Goal: Transaction & Acquisition: Purchase product/service

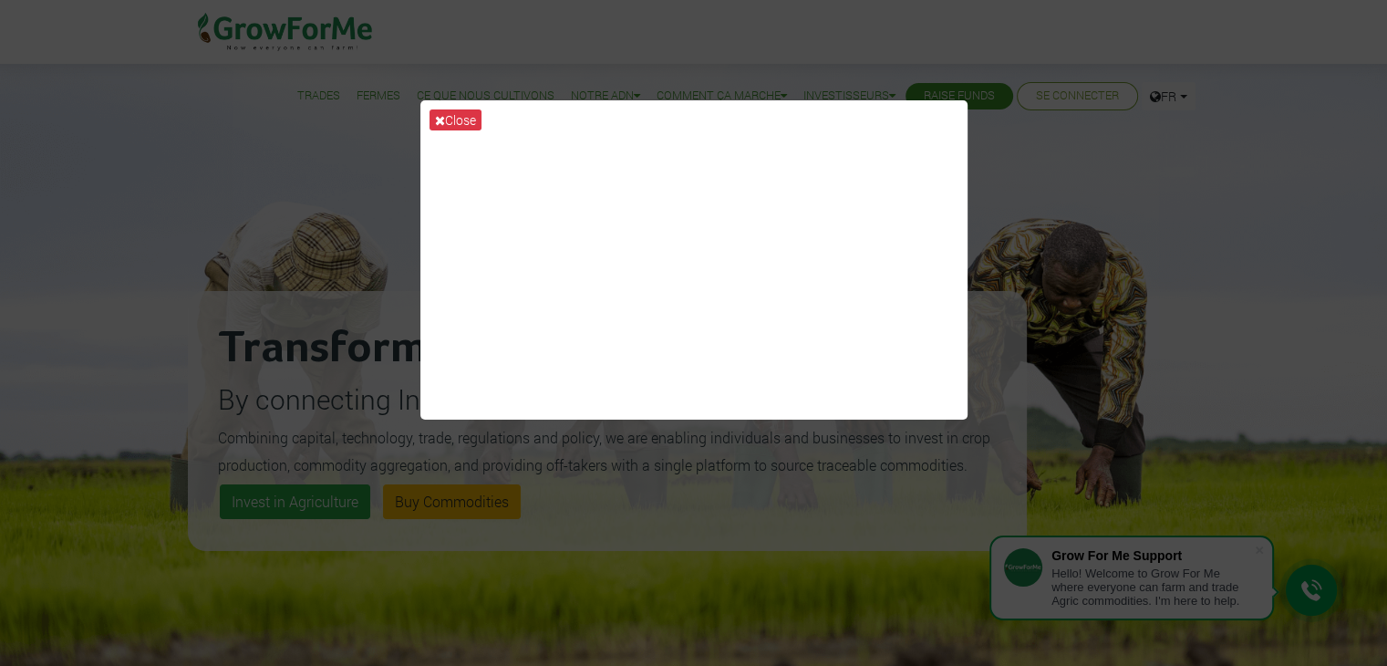
click at [1019, 139] on div "Close" at bounding box center [693, 333] width 1387 height 666
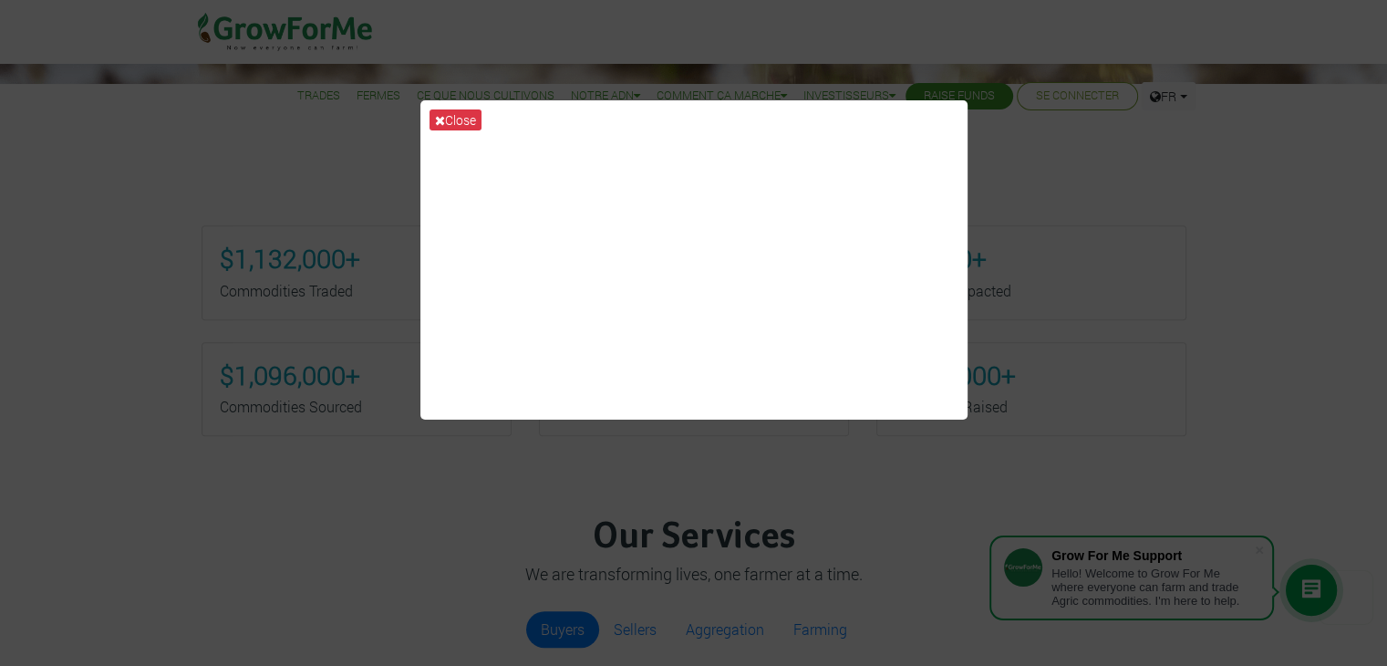
scroll to position [760, 0]
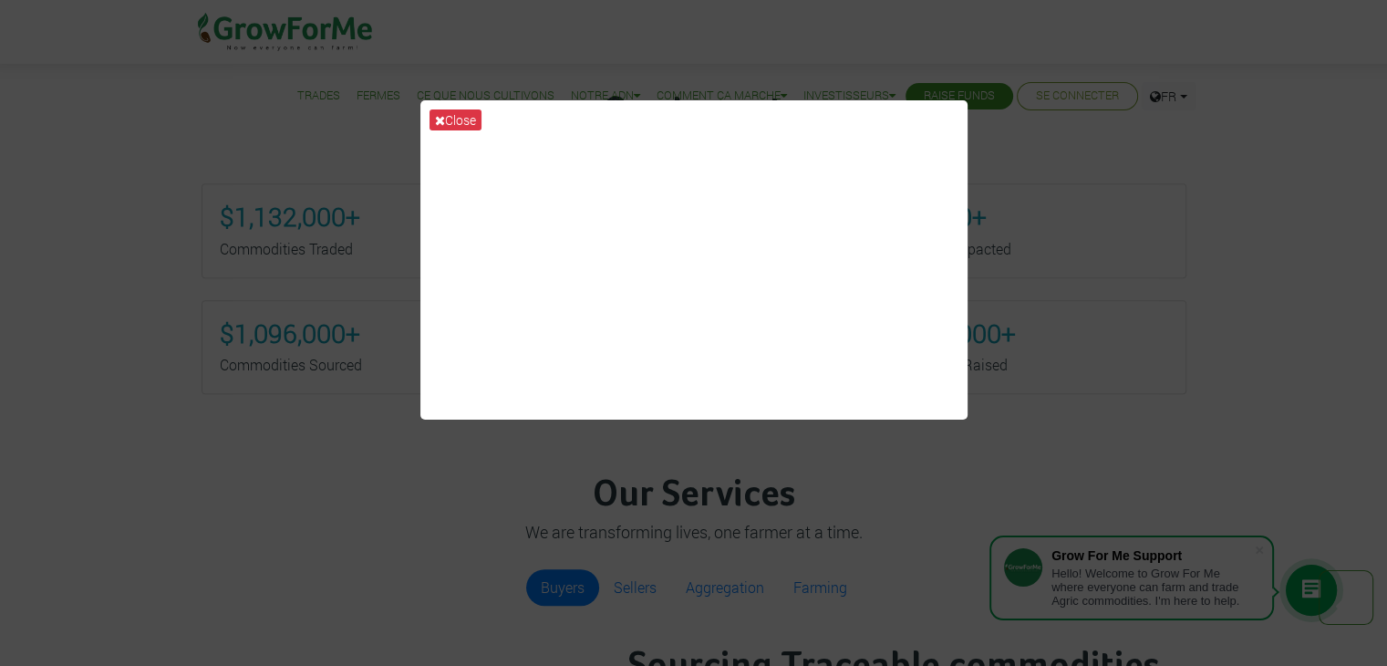
click at [1039, 165] on div "Close" at bounding box center [693, 333] width 1387 height 666
click at [456, 118] on button "Close" at bounding box center [455, 119] width 52 height 21
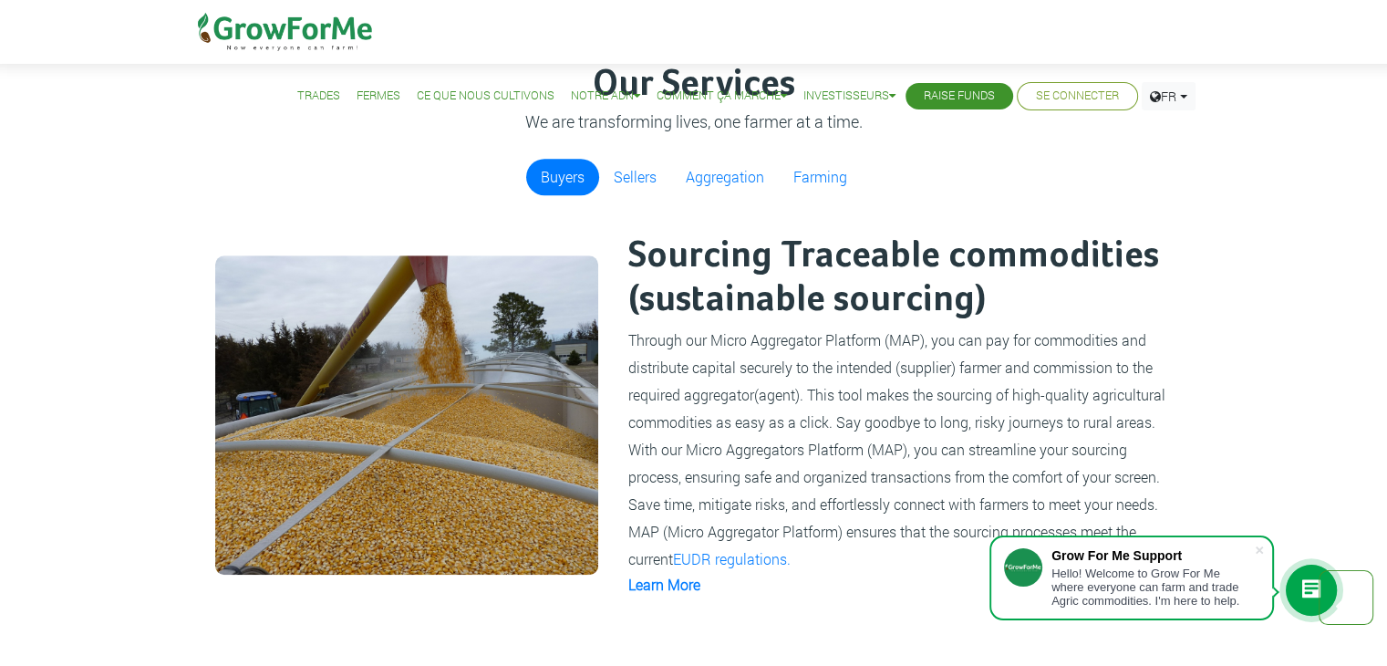
scroll to position [1173, 0]
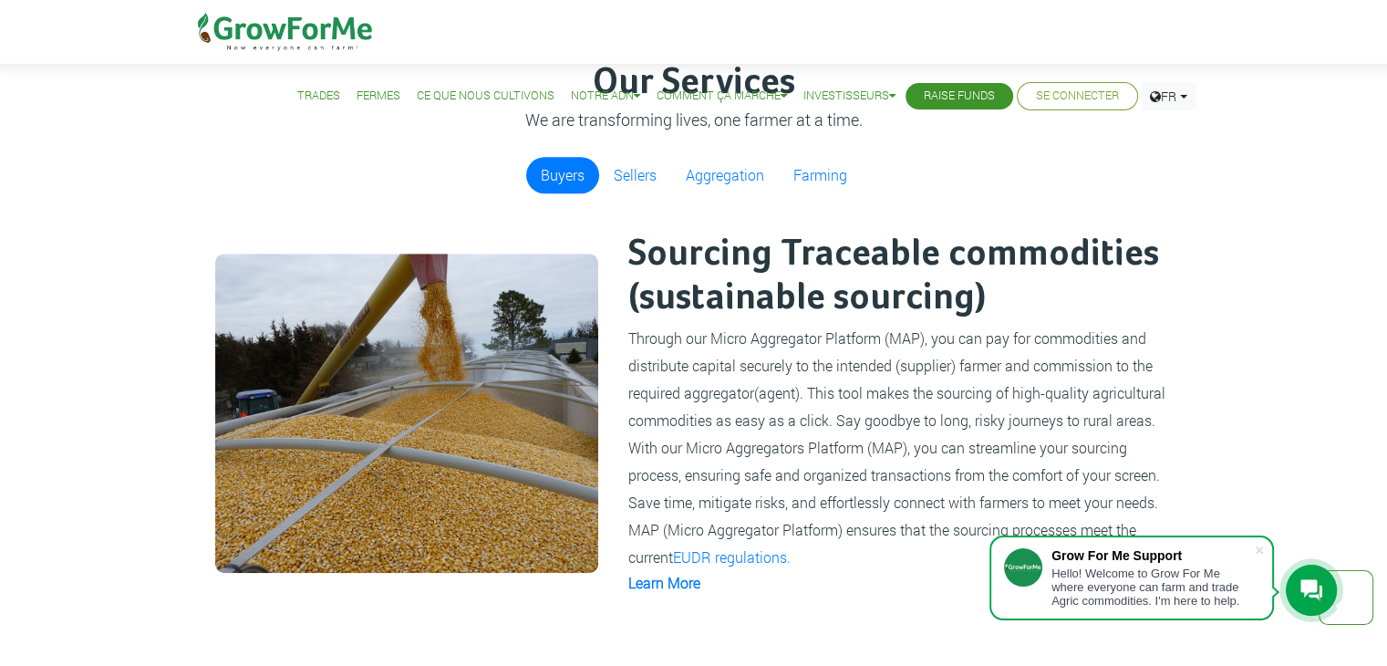
drag, startPoint x: 1098, startPoint y: 12, endPoint x: 937, endPoint y: 281, distance: 313.2
click at [937, 281] on h2 "Sourcing Traceable commodities (sustainable sourcing)" at bounding box center [899, 276] width 542 height 88
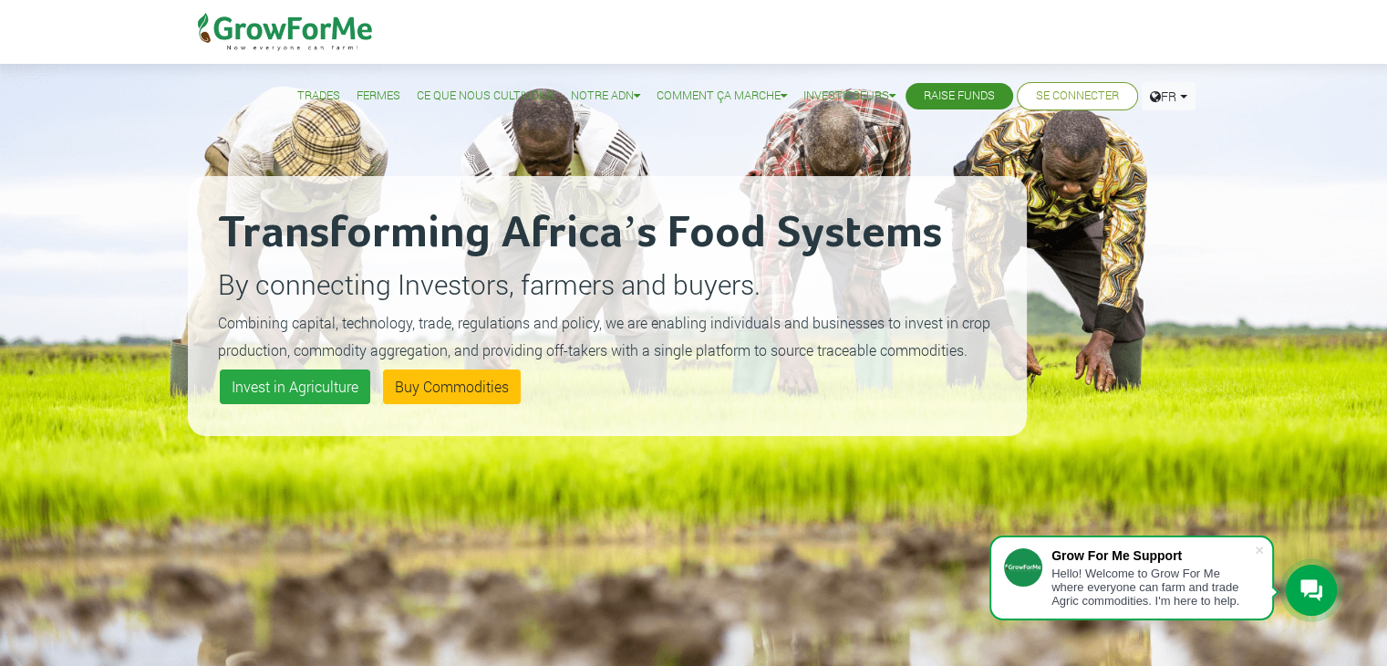
scroll to position [120, 0]
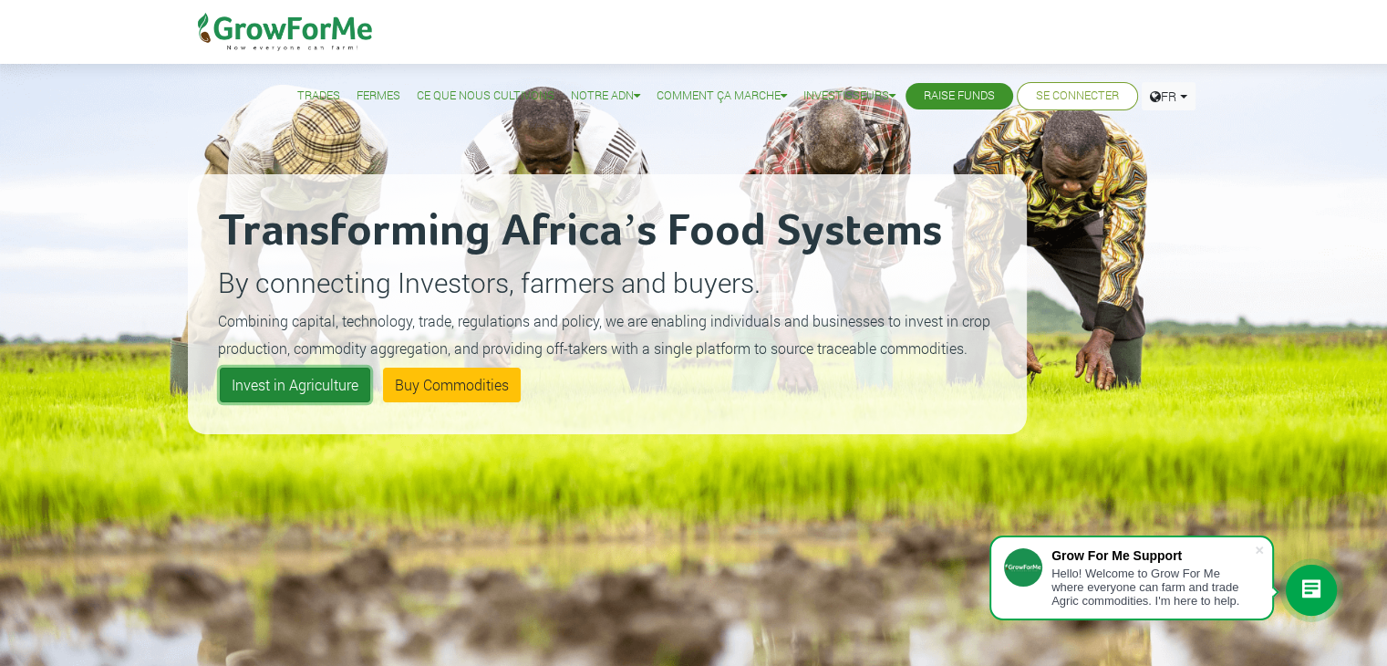
click at [273, 381] on link "Invest in Agriculture" at bounding box center [295, 384] width 150 height 35
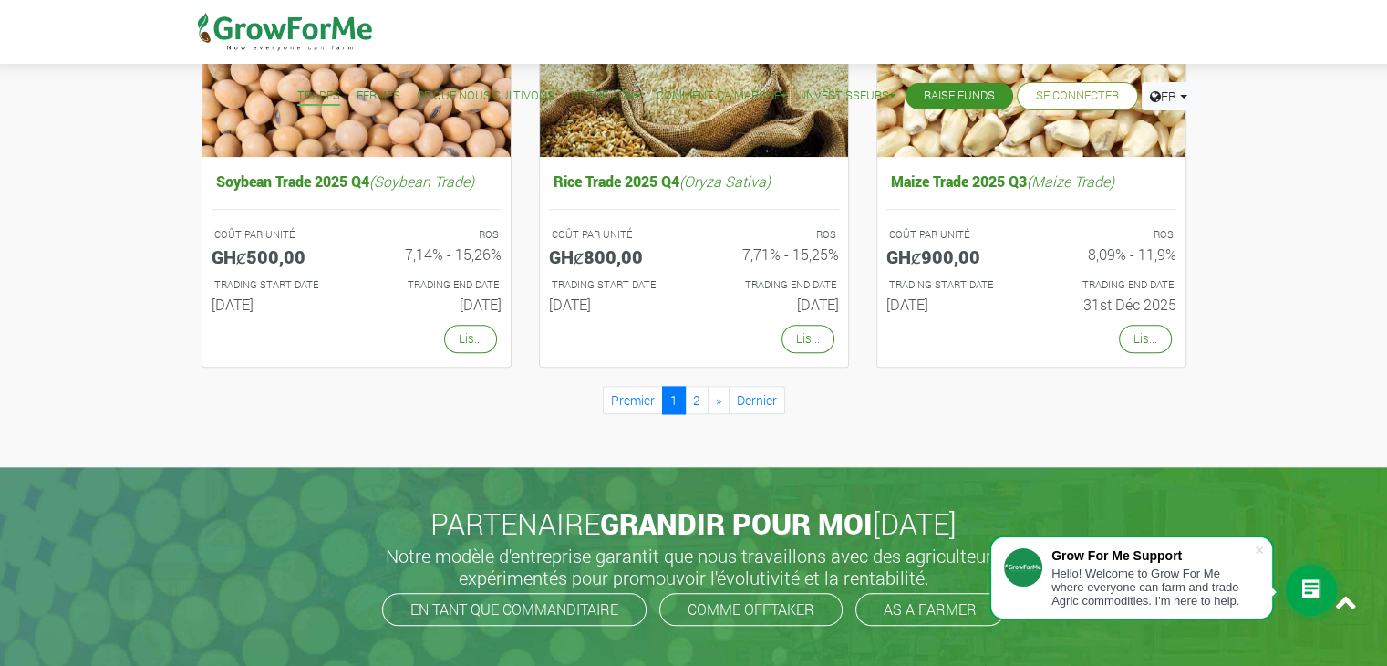
scroll to position [1734, 0]
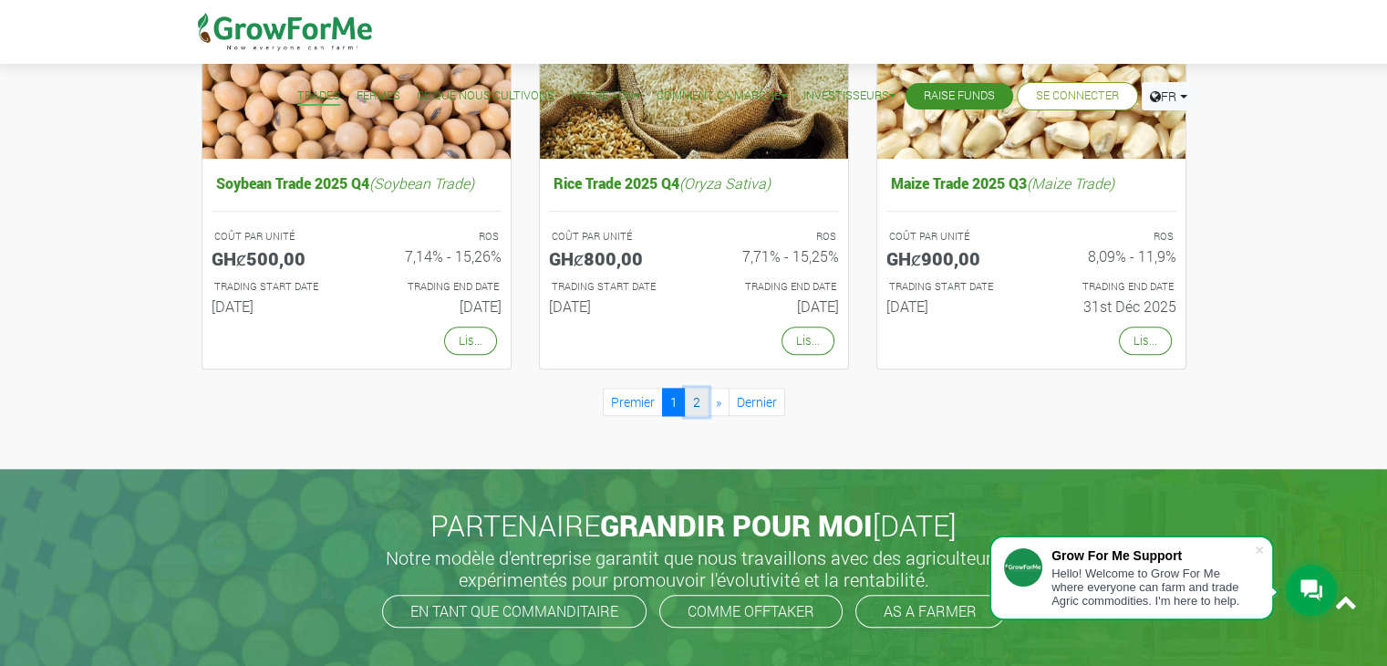
click at [693, 387] on link "2" at bounding box center [697, 401] width 24 height 28
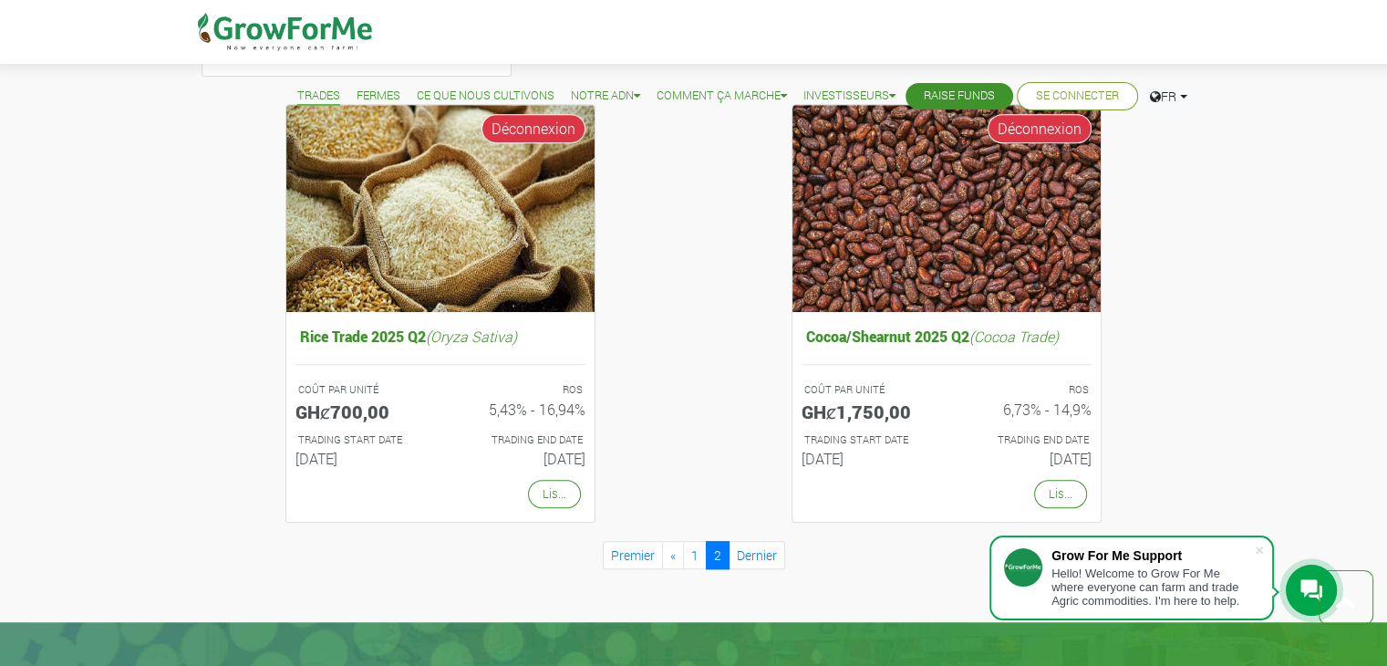
scroll to position [1065, 0]
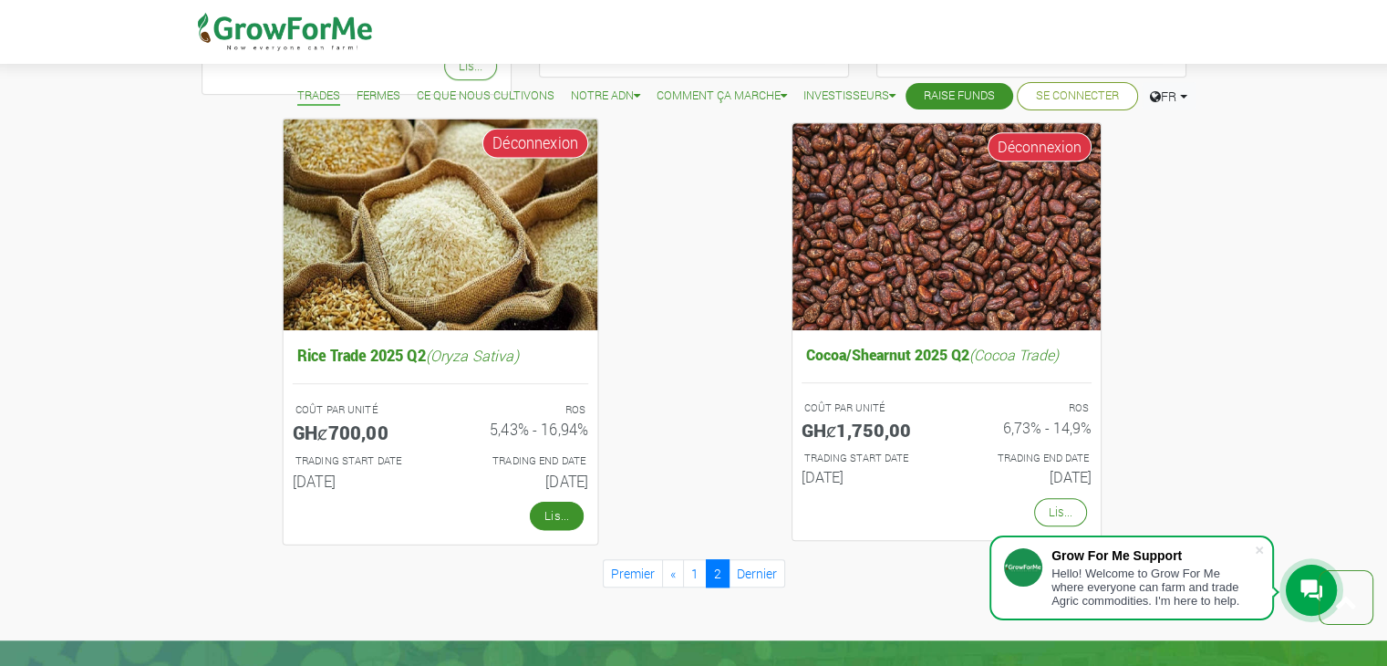
click at [552, 507] on link "Lis..." at bounding box center [557, 515] width 54 height 29
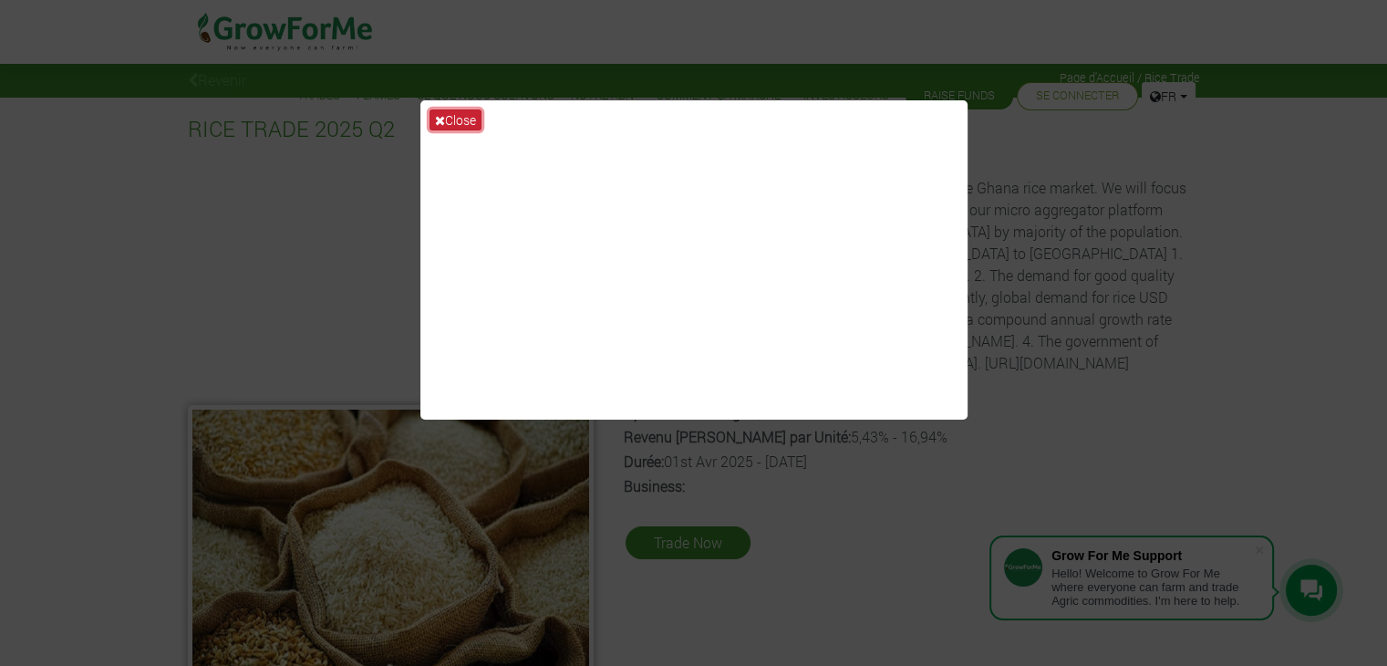
click at [461, 114] on button "Close" at bounding box center [455, 119] width 52 height 21
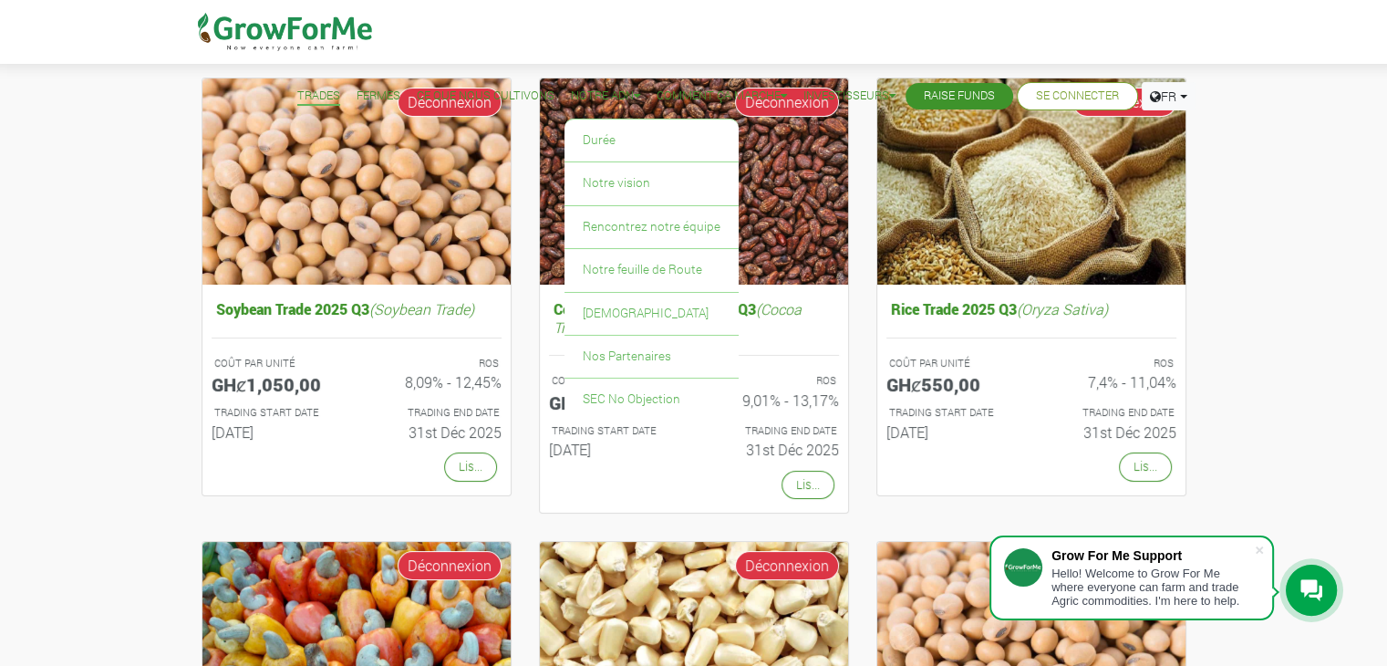
scroll to position [142, 0]
